Goal: Transaction & Acquisition: Purchase product/service

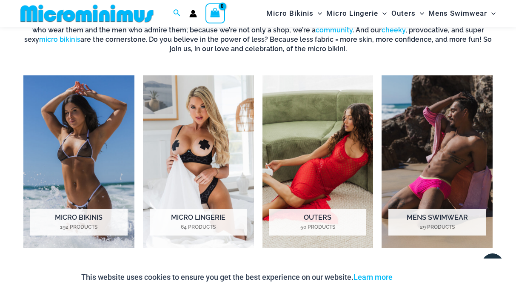
scroll to position [544, 0]
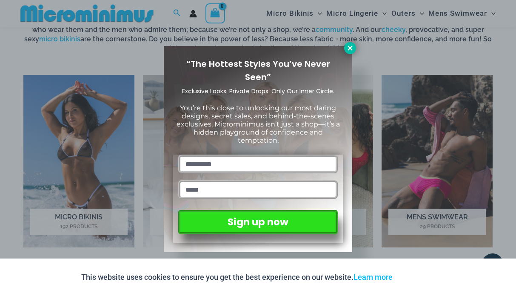
click at [349, 48] on icon at bounding box center [350, 48] width 8 height 8
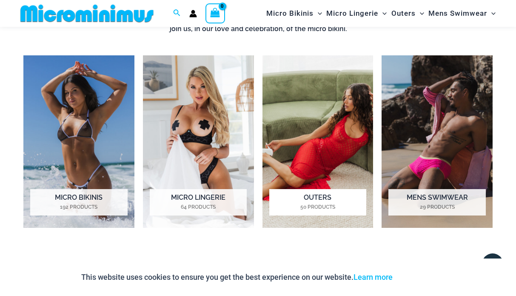
scroll to position [564, 0]
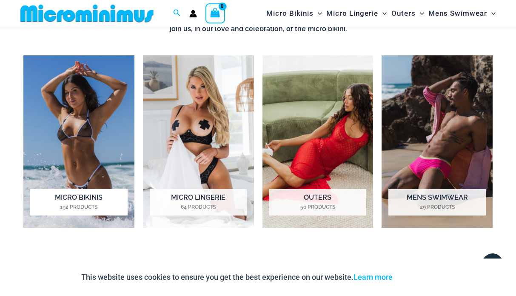
click at [72, 192] on h2 "Micro Bikinis 192 Products" at bounding box center [78, 202] width 97 height 26
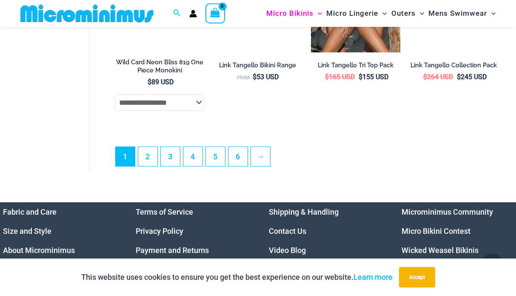
scroll to position [1961, 0]
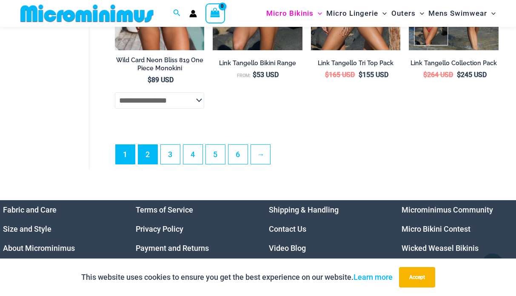
click at [149, 152] on link "2" at bounding box center [147, 154] width 19 height 19
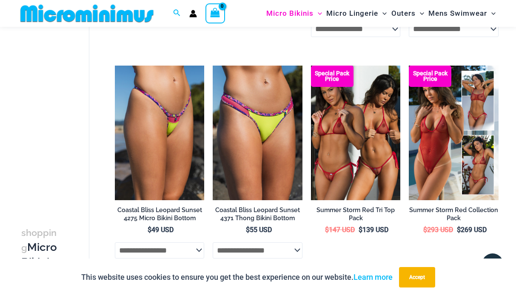
scroll to position [476, 0]
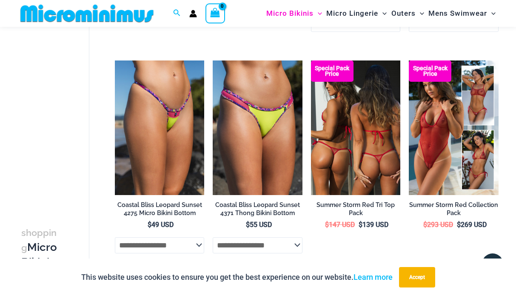
click at [380, 157] on img at bounding box center [356, 127] width 90 height 134
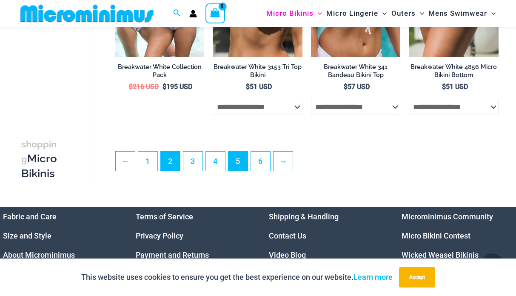
scroll to position [1735, 0]
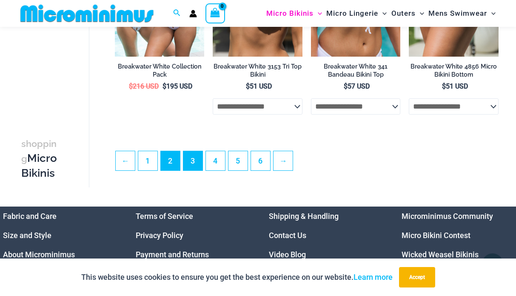
click at [197, 155] on link "3" at bounding box center [192, 160] width 19 height 19
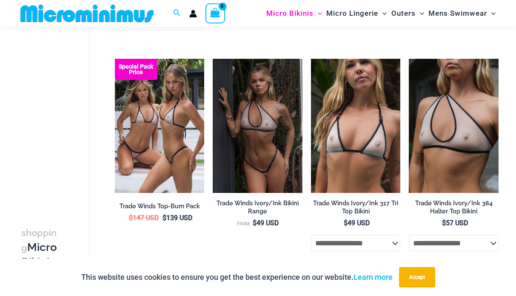
scroll to position [257, 0]
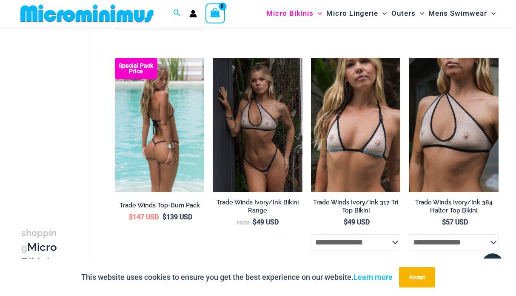
click at [187, 137] on img at bounding box center [160, 125] width 90 height 134
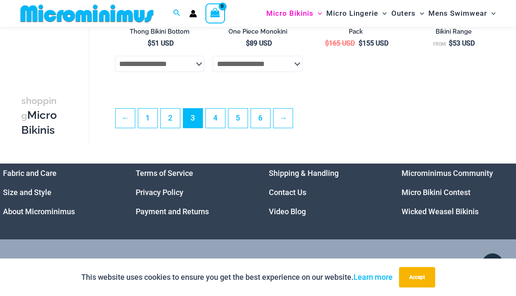
scroll to position [1753, 0]
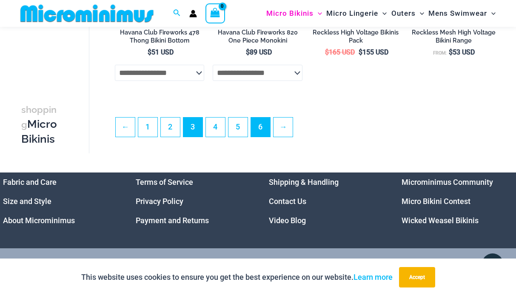
click at [258, 127] on link "6" at bounding box center [260, 126] width 19 height 19
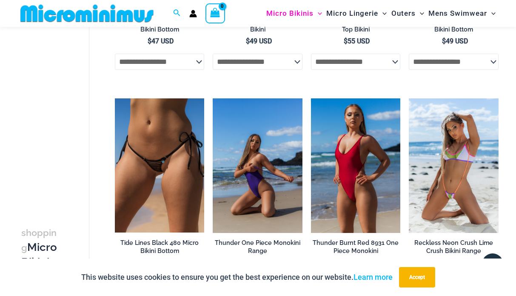
scroll to position [217, 0]
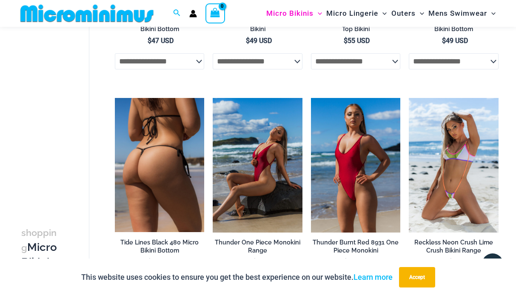
click at [143, 139] on img at bounding box center [160, 165] width 90 height 134
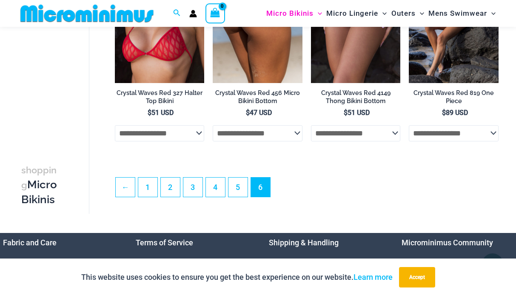
scroll to position [1715, 0]
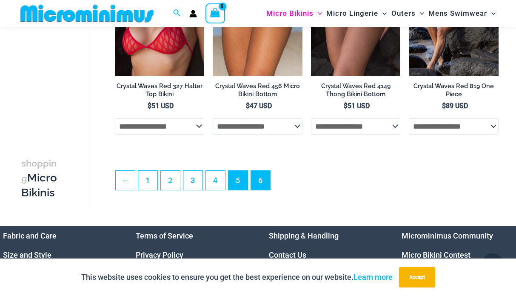
click at [239, 171] on link "5" at bounding box center [238, 180] width 19 height 19
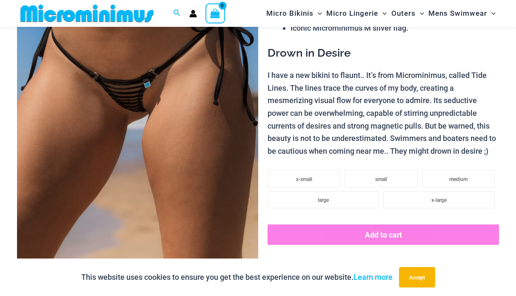
scroll to position [157, 0]
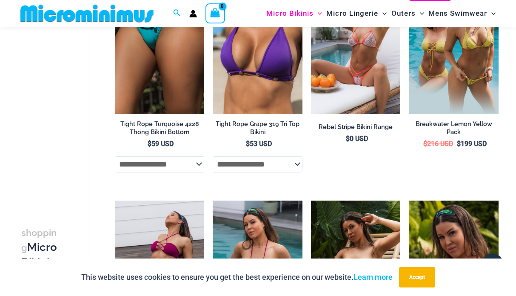
scroll to position [697, 0]
